Goal: Task Accomplishment & Management: Complete application form

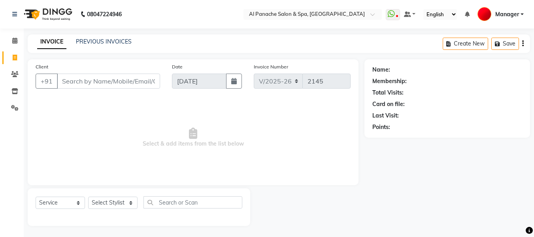
select select "751"
select select "service"
click at [126, 81] on input "Client" at bounding box center [108, 81] width 103 height 15
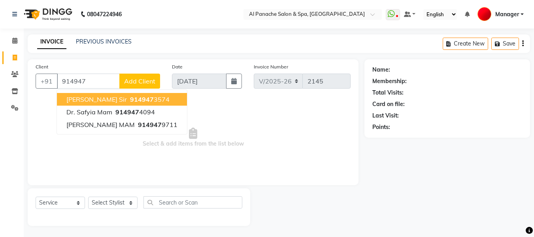
click at [149, 99] on button "[PERSON_NAME] sir 914947 3574" at bounding box center [122, 99] width 130 height 13
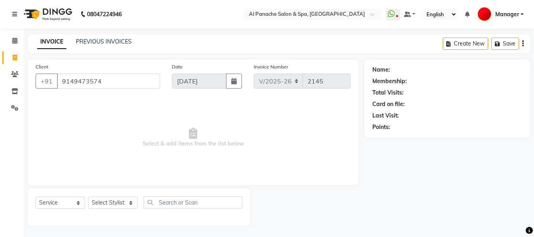
type input "9149473574"
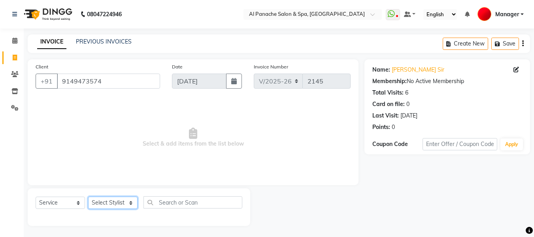
click at [125, 203] on select "Select Stylist [PERSON_NAME] [PERSON_NAME] Baby [PERSON_NAME] Makeup Manager [P…" at bounding box center [112, 203] width 49 height 12
select select "63849"
click at [88, 197] on select "Select Stylist [PERSON_NAME] [PERSON_NAME] Baby [PERSON_NAME] Makeup Manager [P…" at bounding box center [112, 203] width 49 height 12
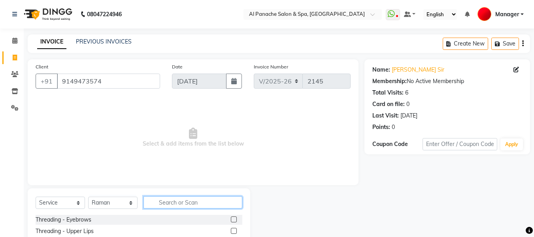
click at [191, 205] on input "text" at bounding box center [193, 202] width 99 height 12
type input "gent"
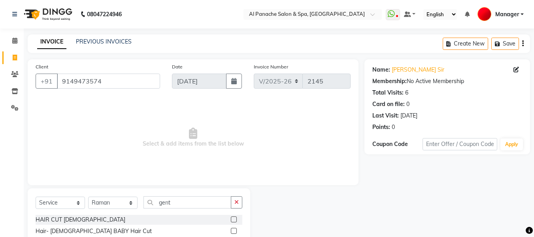
click at [234, 219] on label at bounding box center [234, 219] width 6 height 6
click at [234, 219] on input "checkbox" at bounding box center [233, 219] width 5 height 5
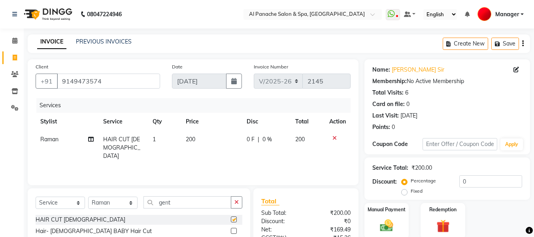
checkbox input "false"
click at [197, 203] on input "gent" at bounding box center [188, 202] width 88 height 12
type input "g"
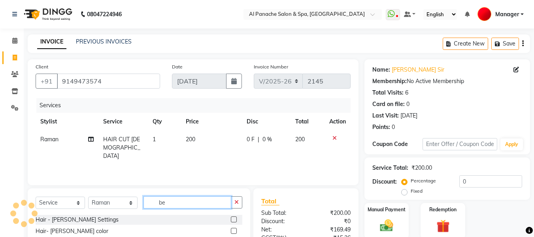
type input "be"
click at [234, 218] on label at bounding box center [234, 219] width 6 height 6
click at [234, 218] on input "checkbox" at bounding box center [233, 219] width 5 height 5
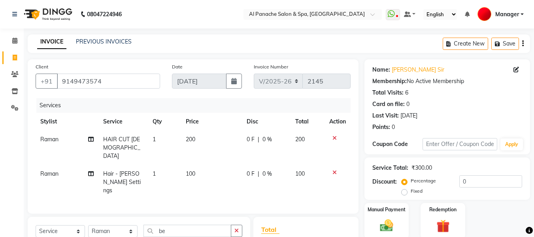
checkbox input "false"
click at [394, 216] on div "Manual Payment" at bounding box center [387, 221] width 46 height 38
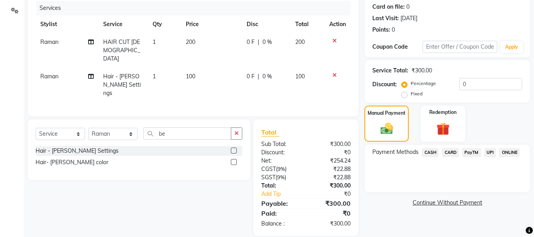
click at [487, 154] on span "UPI" at bounding box center [490, 152] width 12 height 9
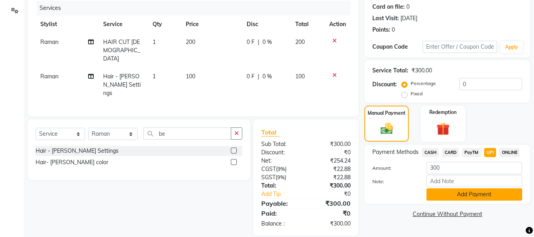
click at [481, 193] on button "Add Payment" at bounding box center [475, 194] width 96 height 12
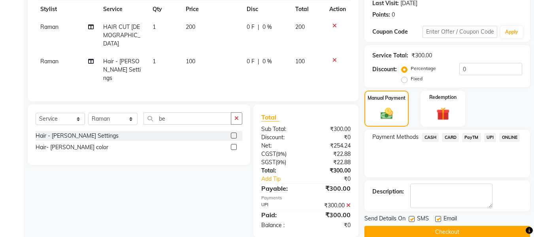
scroll to position [125, 0]
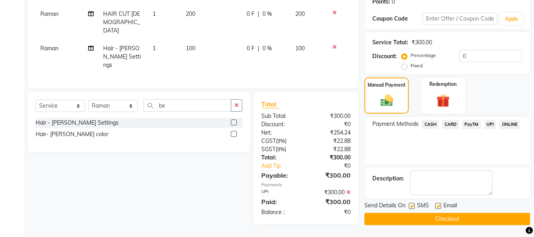
click at [482, 220] on button "Checkout" at bounding box center [448, 219] width 166 height 12
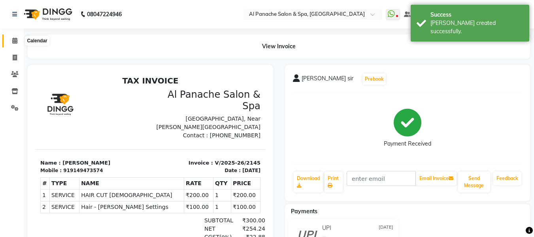
click at [13, 42] on icon at bounding box center [14, 41] width 5 height 6
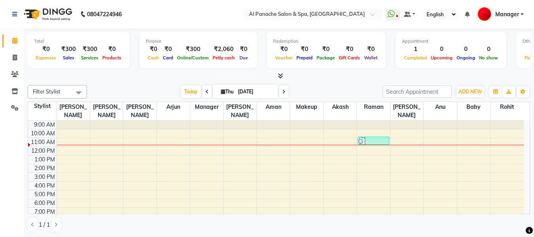
click at [207, 91] on span at bounding box center [206, 91] width 9 height 12
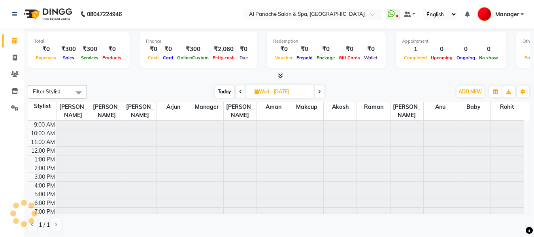
scroll to position [11, 0]
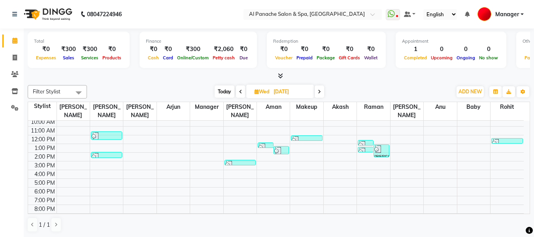
click at [323, 90] on span at bounding box center [319, 91] width 9 height 12
type input "[DATE]"
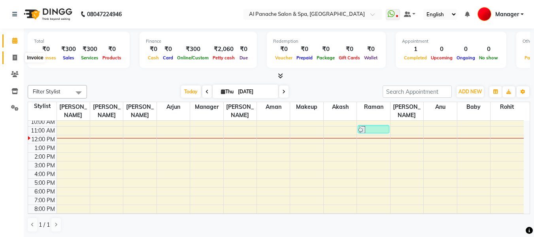
click at [10, 58] on span at bounding box center [15, 57] width 14 height 9
select select "service"
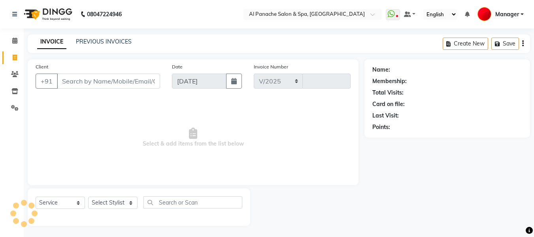
select select "751"
type input "2146"
click at [119, 206] on select "Select Stylist [PERSON_NAME] [PERSON_NAME] Baby [PERSON_NAME] Makeup Manager [P…" at bounding box center [112, 203] width 49 height 12
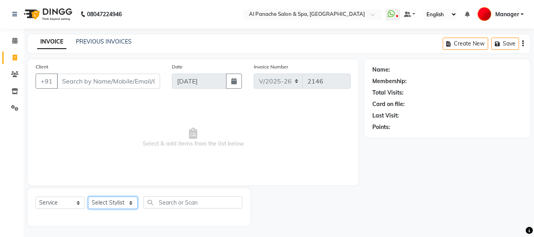
select select "63849"
click at [88, 197] on select "Select Stylist [PERSON_NAME] [PERSON_NAME] Baby [PERSON_NAME] Makeup Manager [P…" at bounding box center [112, 203] width 49 height 12
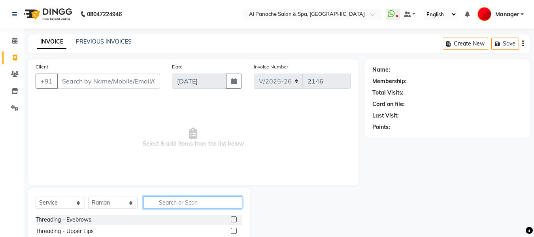
click at [176, 207] on input "text" at bounding box center [193, 202] width 99 height 12
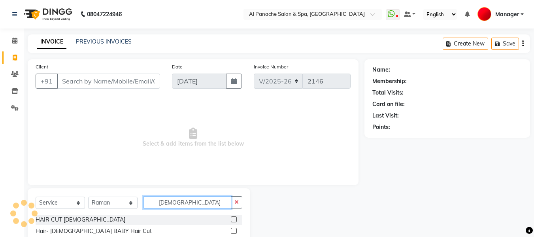
type input "[DEMOGRAPHIC_DATA]"
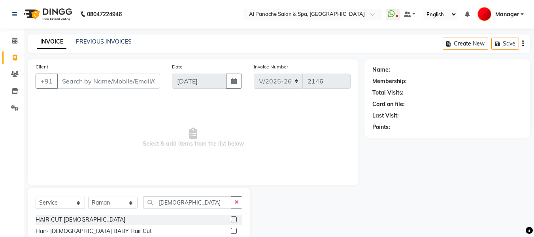
click at [233, 221] on label at bounding box center [234, 219] width 6 height 6
click at [233, 221] on input "checkbox" at bounding box center [233, 219] width 5 height 5
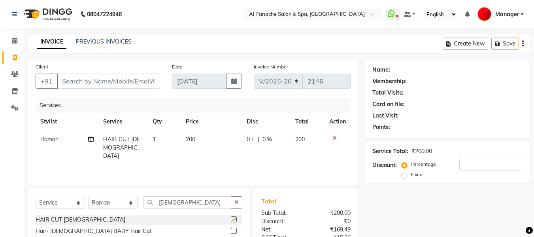
checkbox input "false"
click at [106, 83] on input "Client" at bounding box center [108, 81] width 103 height 15
type input "9"
type input "0"
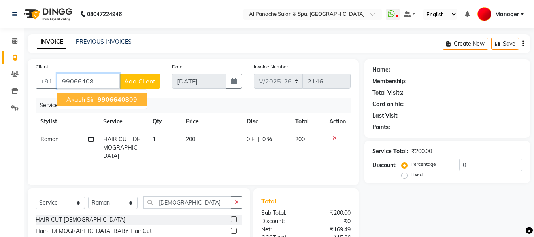
click at [116, 100] on span "99066408" at bounding box center [114, 99] width 32 height 8
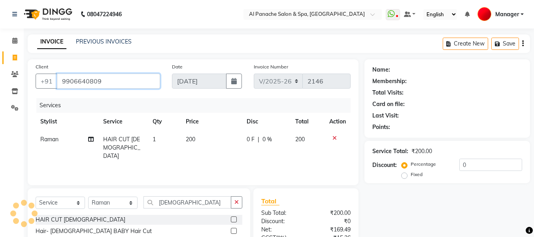
type input "9906640809"
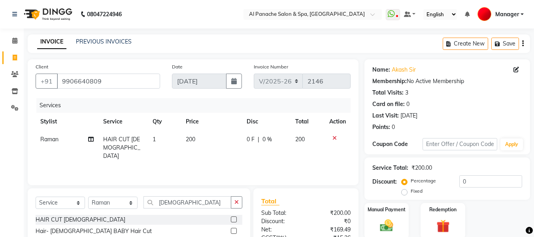
scroll to position [79, 0]
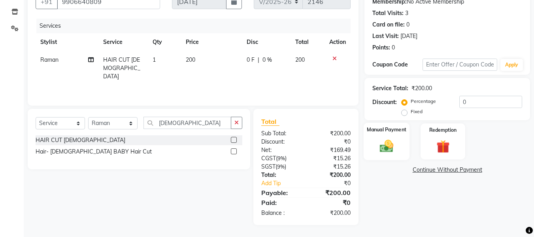
click at [384, 140] on img at bounding box center [387, 146] width 22 height 16
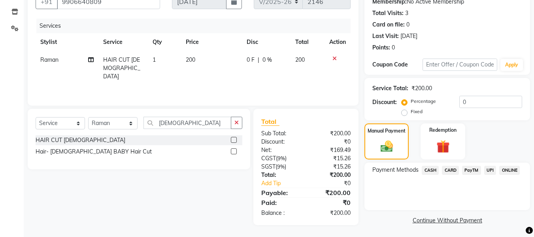
click at [489, 169] on span "UPI" at bounding box center [490, 170] width 12 height 9
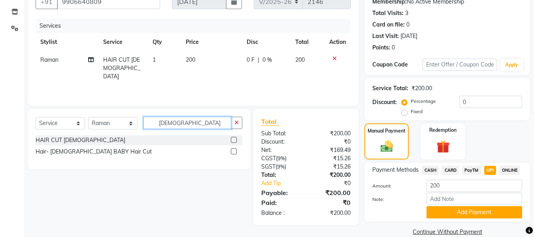
click at [218, 128] on input "[DEMOGRAPHIC_DATA]" at bounding box center [188, 123] width 88 height 12
type input "g"
type input "be"
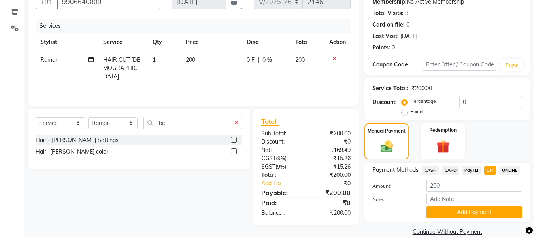
click at [235, 138] on label at bounding box center [234, 140] width 6 height 6
click at [235, 138] on input "checkbox" at bounding box center [233, 140] width 5 height 5
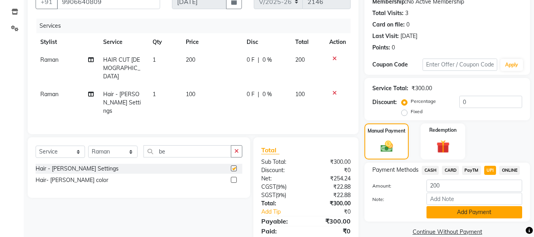
checkbox input "false"
click at [506, 210] on button "Add Payment" at bounding box center [475, 212] width 96 height 12
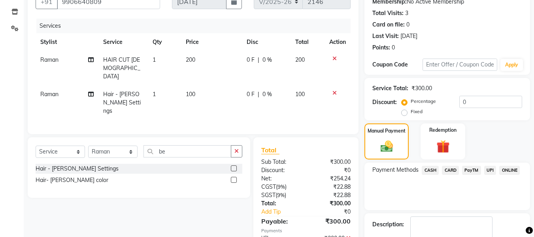
scroll to position [125, 0]
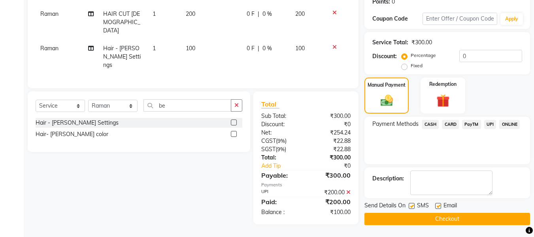
click at [467, 221] on button "Checkout" at bounding box center [448, 219] width 166 height 12
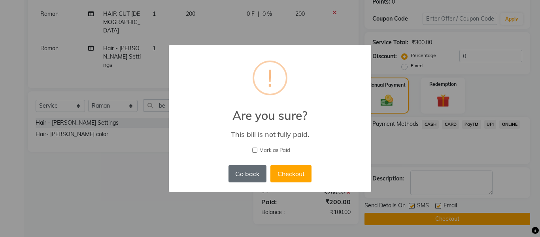
click at [247, 174] on button "Go back" at bounding box center [248, 173] width 38 height 17
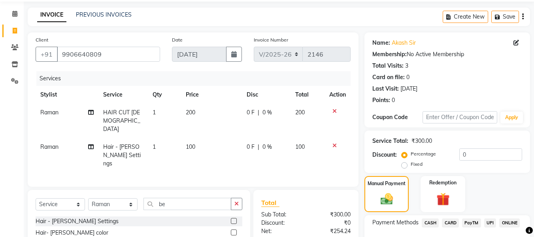
scroll to position [0, 0]
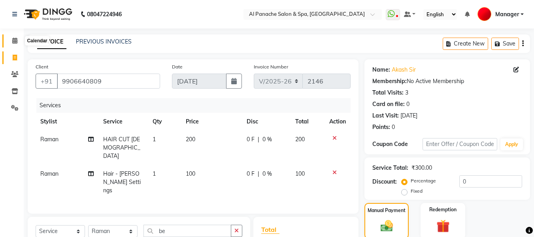
click at [14, 42] on icon at bounding box center [14, 41] width 5 height 6
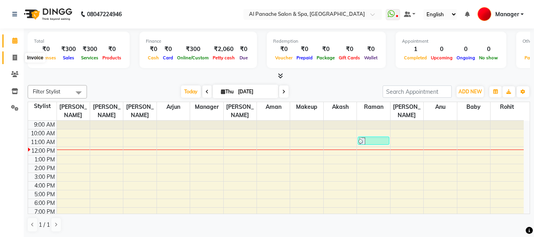
click at [11, 57] on span at bounding box center [15, 57] width 14 height 9
select select "service"
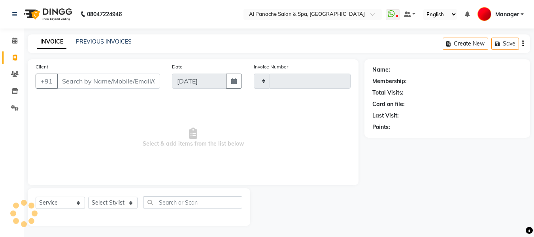
type input "2146"
select select "751"
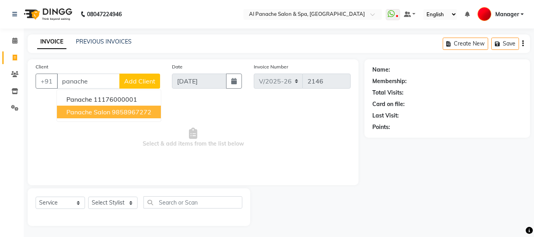
click at [137, 110] on ngb-highlight "9858967272" at bounding box center [132, 112] width 40 height 8
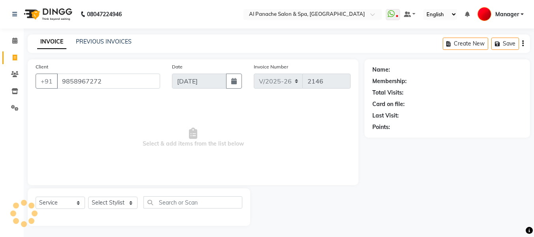
type input "9858967272"
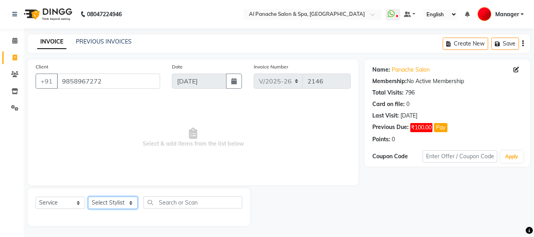
click at [113, 202] on select "Select Stylist [PERSON_NAME] [PERSON_NAME] Baby [PERSON_NAME] Makeup Manager [P…" at bounding box center [112, 203] width 49 height 12
select select "63849"
click at [88, 197] on select "Select Stylist [PERSON_NAME] [PERSON_NAME] Baby [PERSON_NAME] Makeup Manager [P…" at bounding box center [112, 203] width 49 height 12
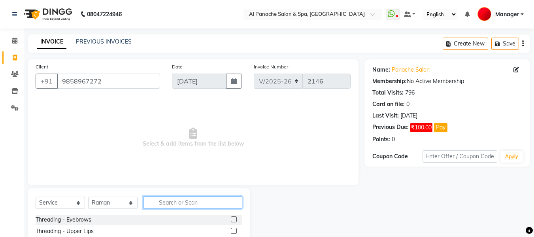
click at [190, 201] on input "text" at bounding box center [193, 202] width 99 height 12
type input "gent"
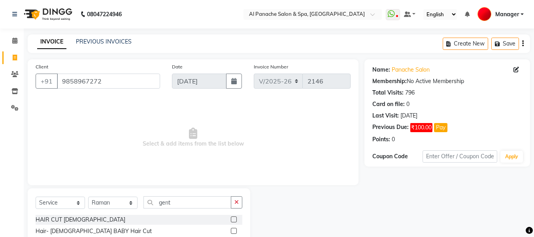
click at [234, 217] on label at bounding box center [234, 219] width 6 height 6
click at [234, 217] on input "checkbox" at bounding box center [233, 219] width 5 height 5
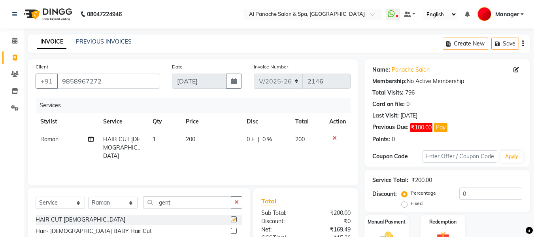
checkbox input "false"
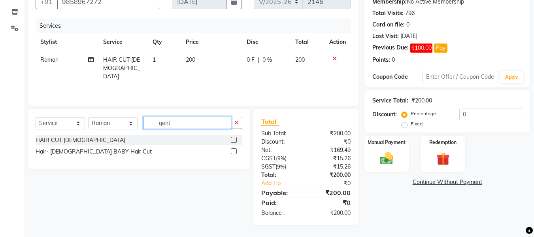
click at [215, 123] on input "gent" at bounding box center [188, 123] width 88 height 12
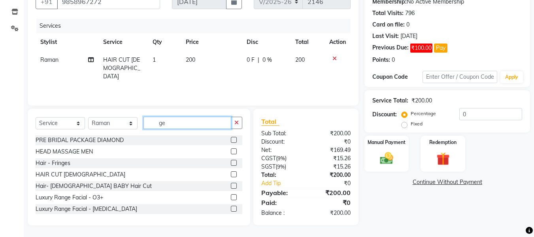
type input "g"
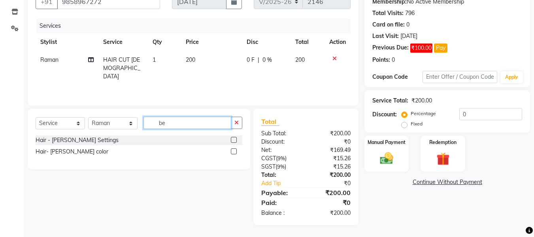
type input "be"
click at [233, 139] on label at bounding box center [234, 140] width 6 height 6
click at [233, 139] on input "checkbox" at bounding box center [233, 140] width 5 height 5
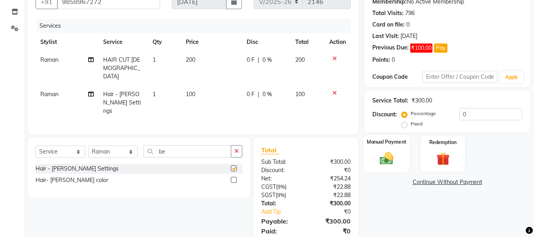
checkbox input "false"
click at [384, 160] on img at bounding box center [387, 158] width 22 height 16
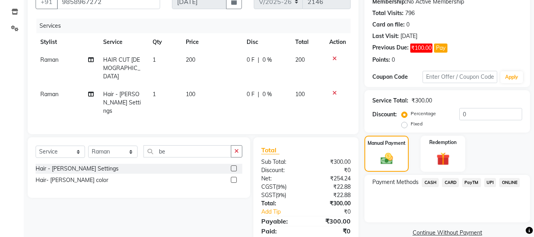
click at [488, 182] on span "UPI" at bounding box center [490, 182] width 12 height 9
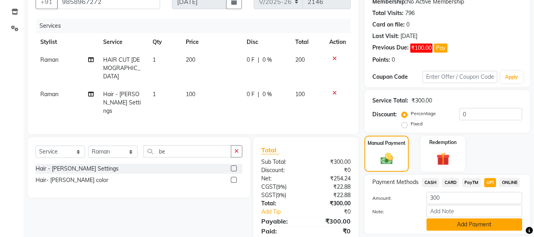
click at [506, 223] on button "Add Payment" at bounding box center [475, 224] width 96 height 12
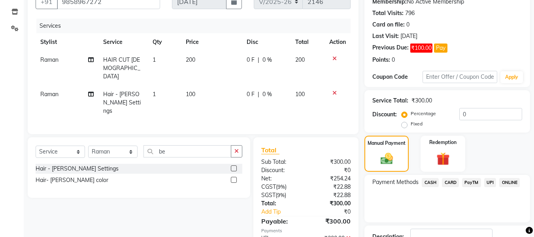
scroll to position [138, 0]
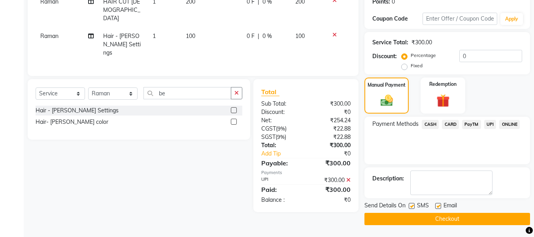
click at [462, 221] on button "Checkout" at bounding box center [448, 219] width 166 height 12
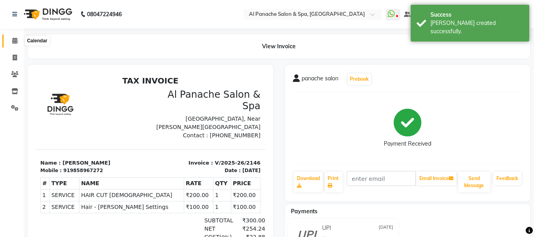
click at [11, 40] on span at bounding box center [15, 40] width 14 height 9
